Goal: Information Seeking & Learning: Learn about a topic

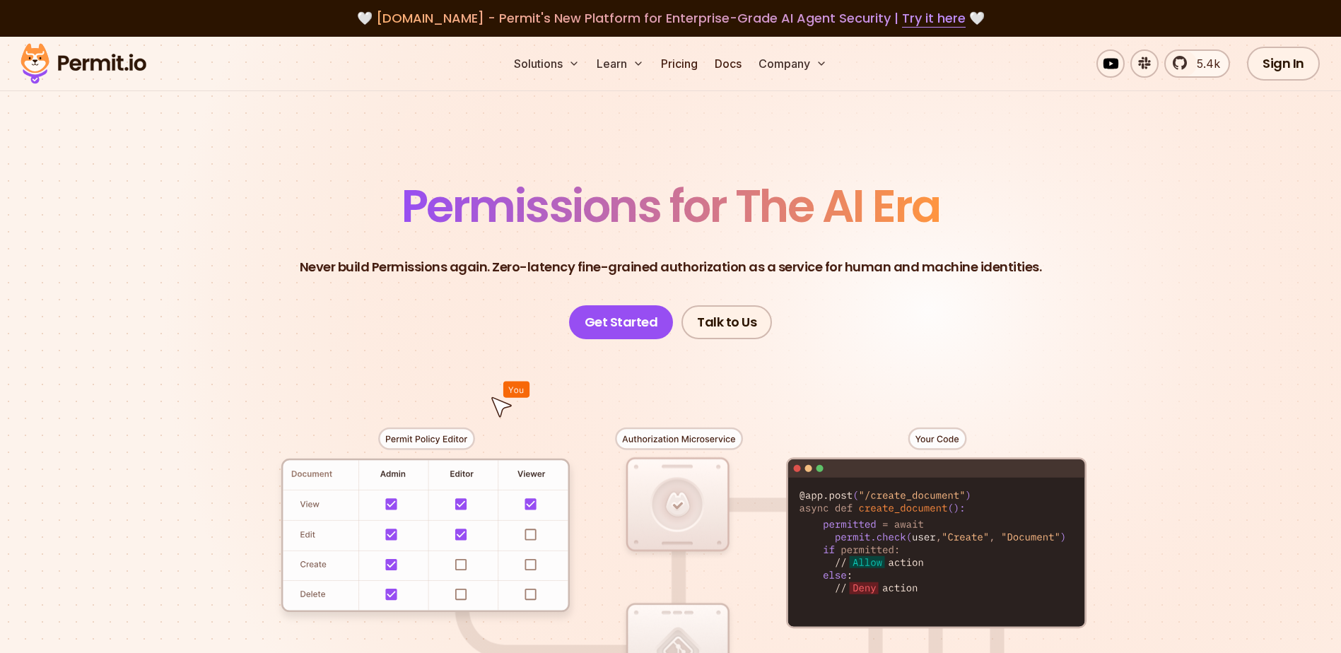
click at [672, 63] on link "Pricing" at bounding box center [679, 63] width 48 height 28
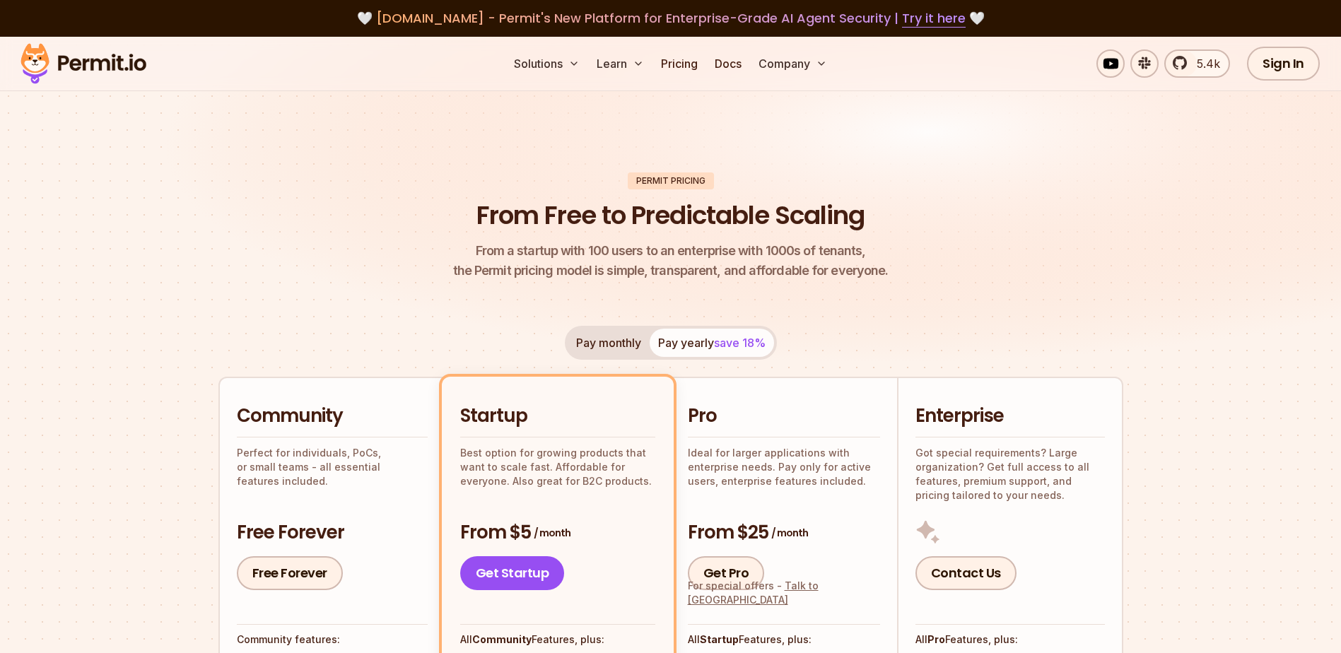
scroll to position [363, 0]
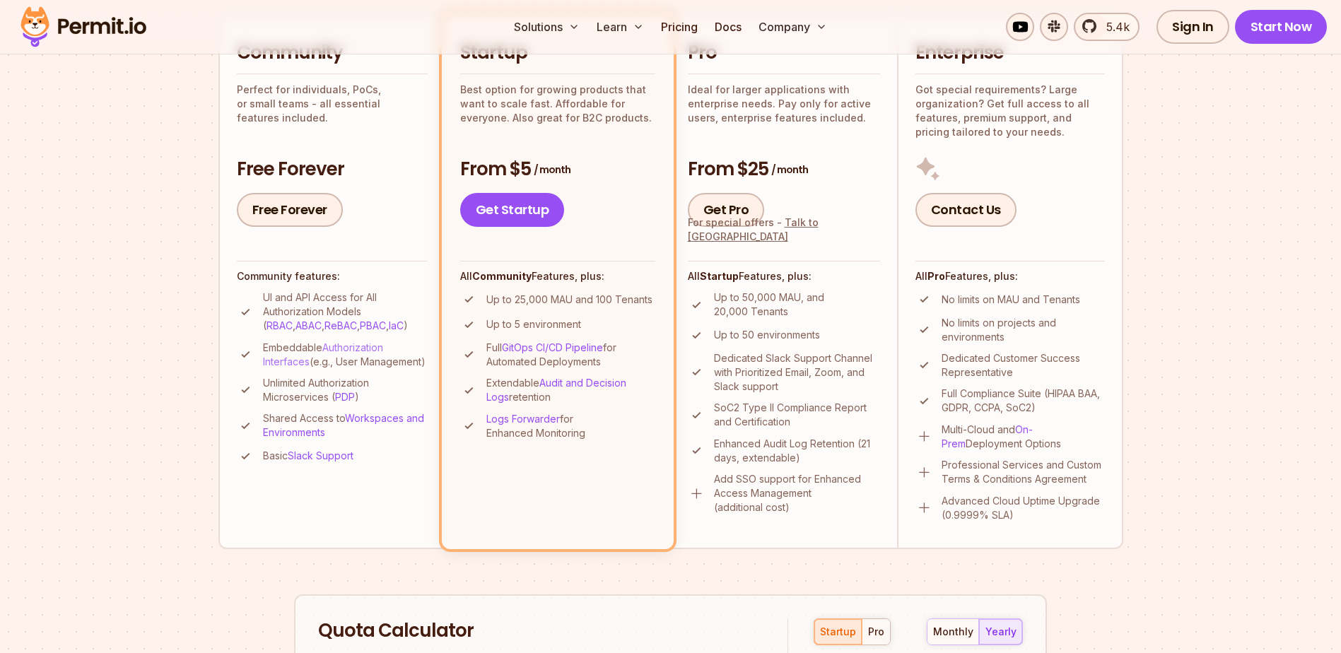
click at [347, 344] on link "Authorization Interfaces" at bounding box center [323, 355] width 120 height 26
